Goal: Find specific page/section: Find specific page/section

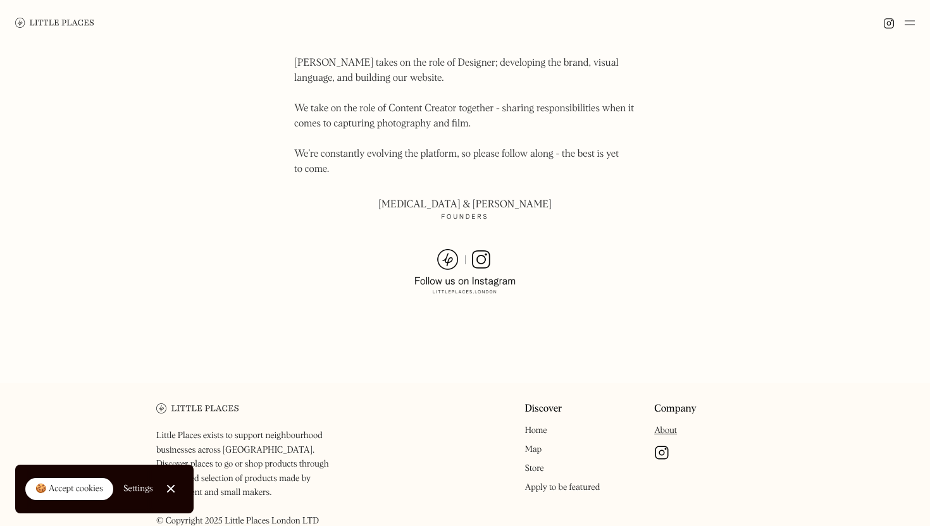
scroll to position [875, 0]
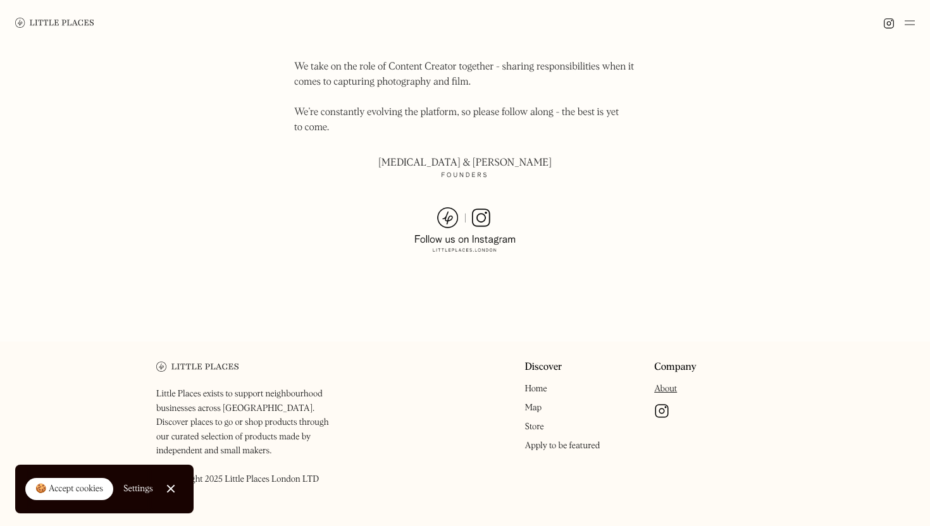
click at [170, 484] on link "Close Cookie Popup" at bounding box center [170, 488] width 25 height 25
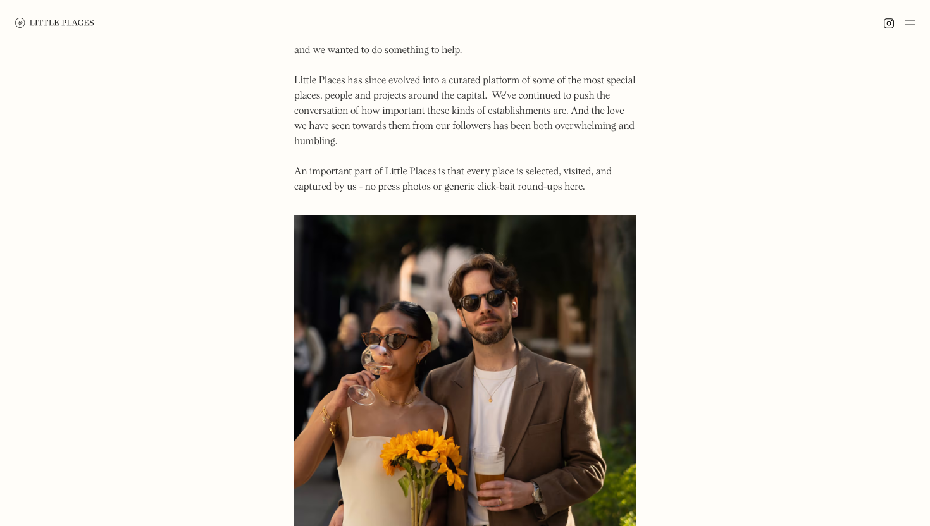
scroll to position [0, 0]
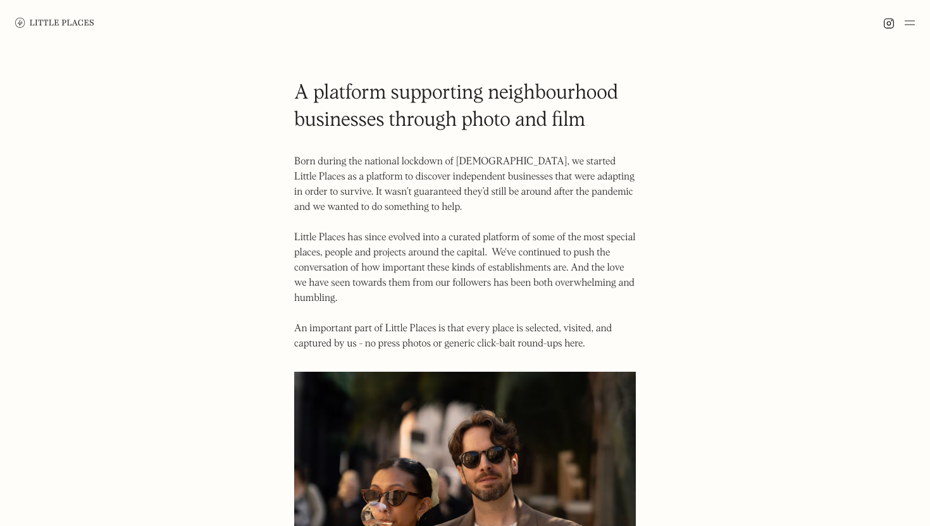
click at [908, 21] on img at bounding box center [910, 22] width 10 height 15
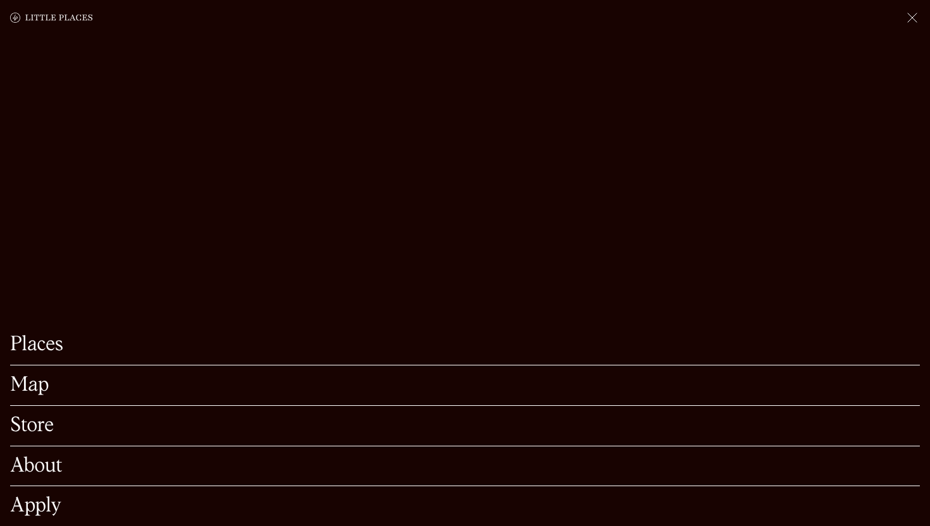
scroll to position [68, 0]
click at [189, 388] on link "Map" at bounding box center [465, 386] width 910 height 20
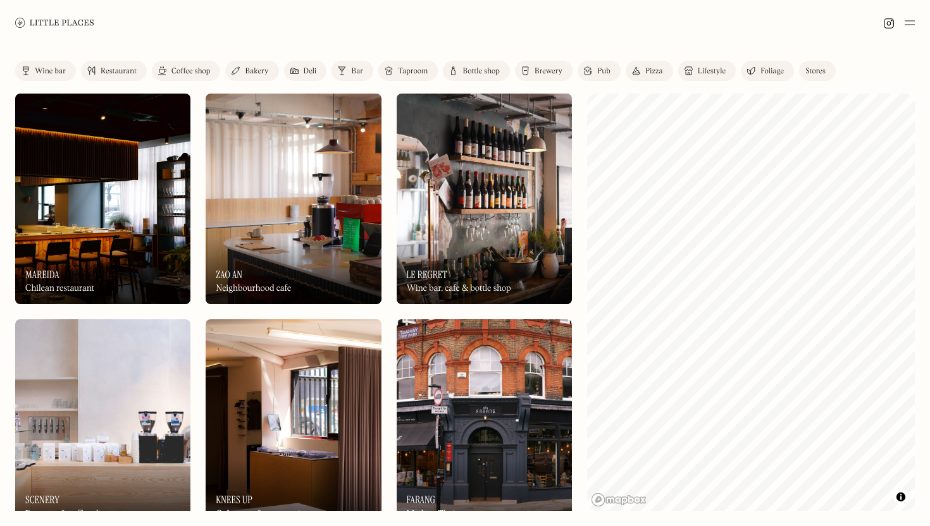
click at [113, 68] on div "Restaurant" at bounding box center [119, 72] width 36 height 8
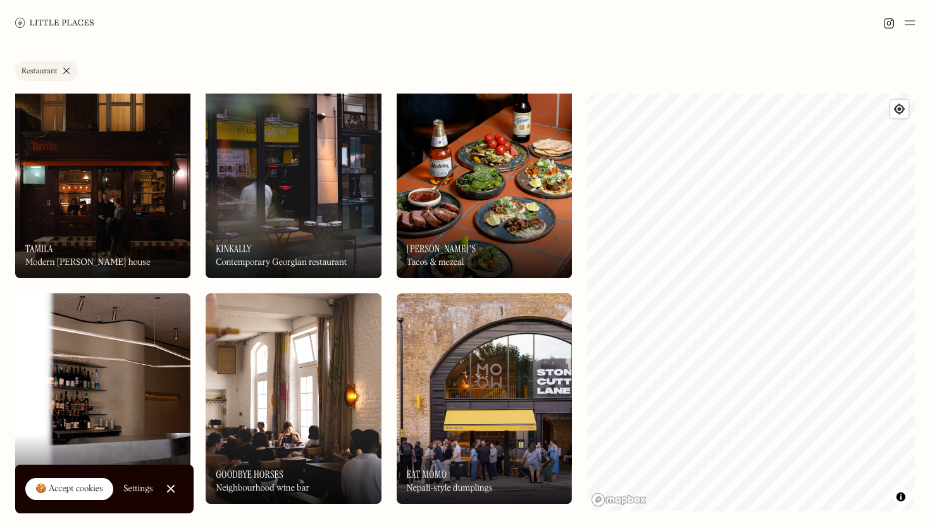
scroll to position [1793, 0]
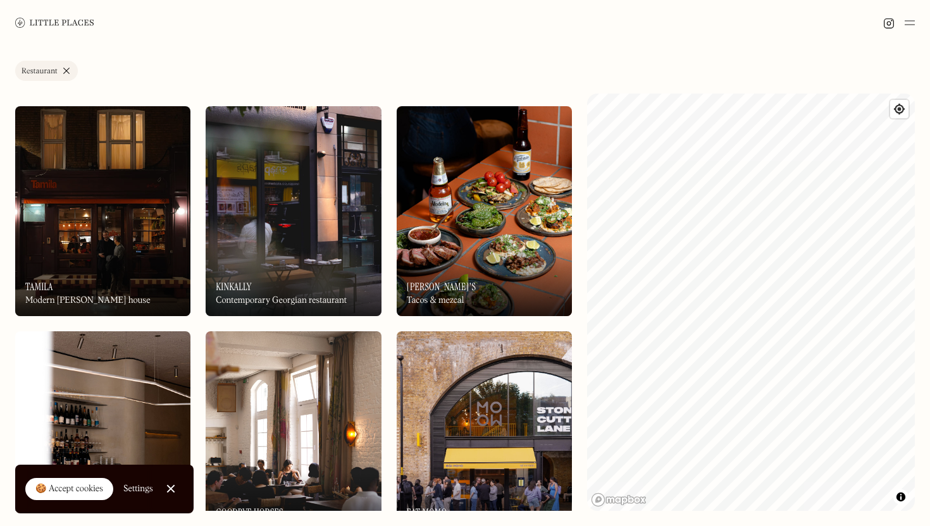
click at [465, 253] on div "On Our Radar [PERSON_NAME]'s Tacos & mezcal" at bounding box center [484, 282] width 175 height 70
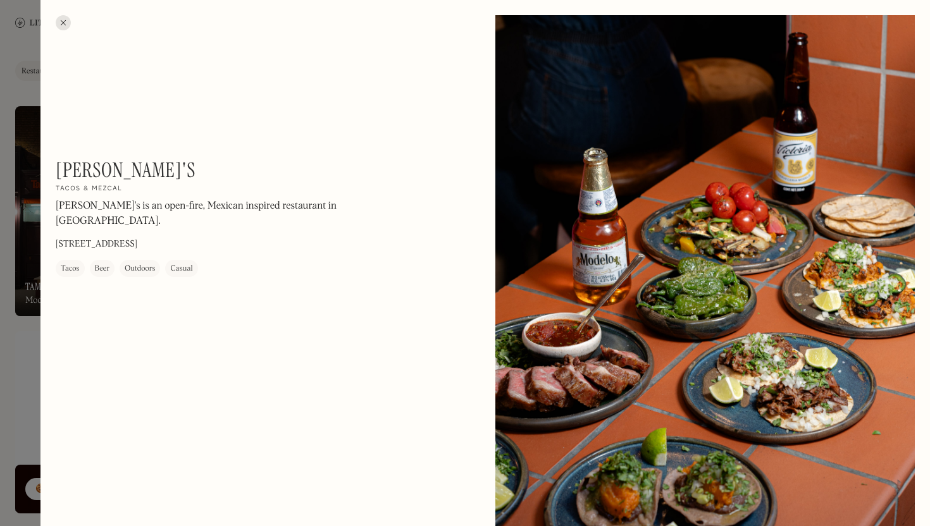
click at [61, 28] on div at bounding box center [63, 22] width 15 height 15
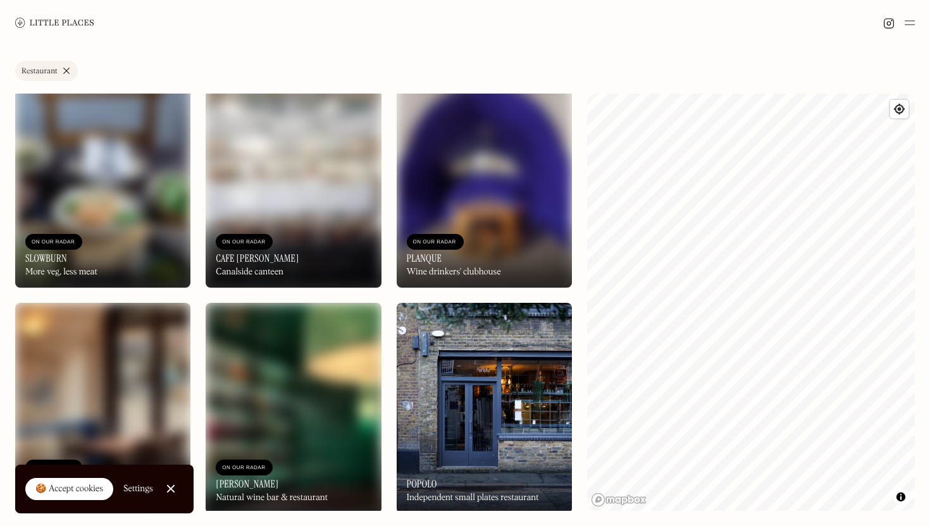
scroll to position [7435, 0]
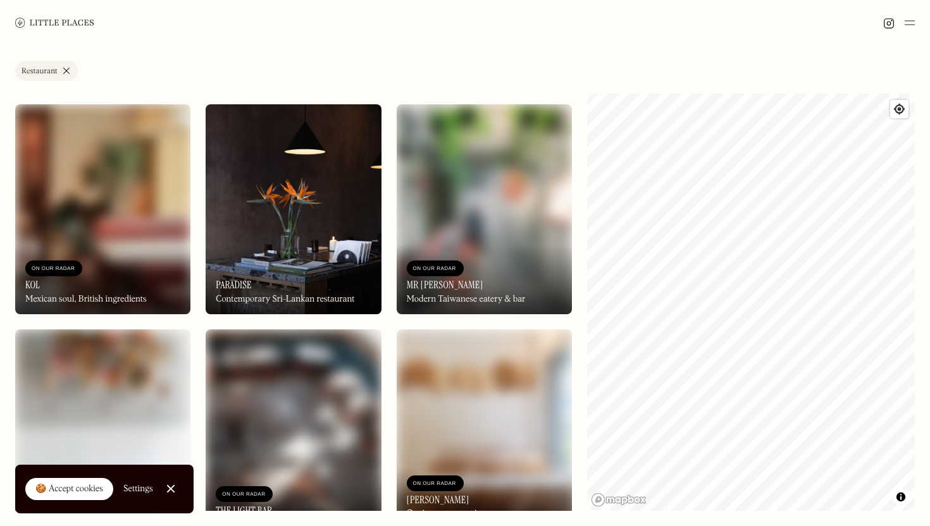
click at [316, 255] on div "On Our Radar Paradise Contemporary [GEOGRAPHIC_DATA] restaurant" at bounding box center [293, 280] width 175 height 70
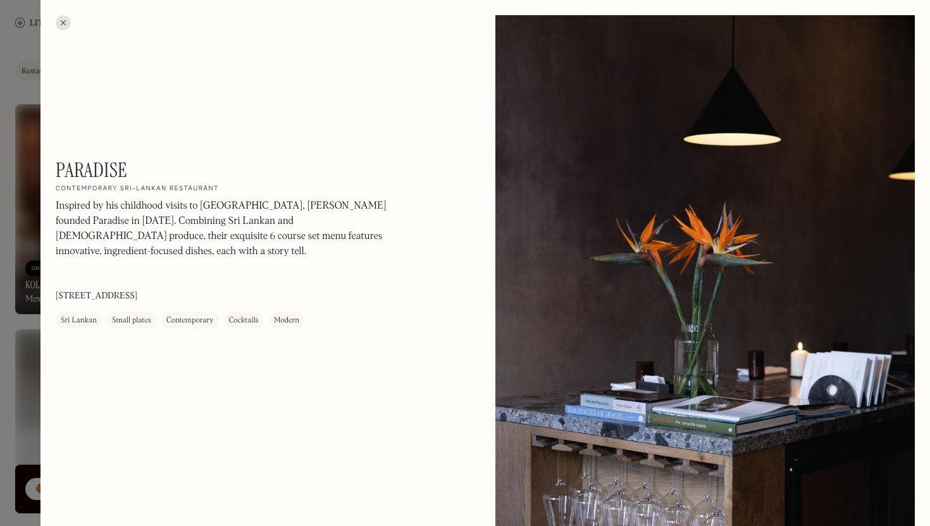
click at [63, 22] on div at bounding box center [63, 22] width 15 height 15
